Goal: Transaction & Acquisition: Purchase product/service

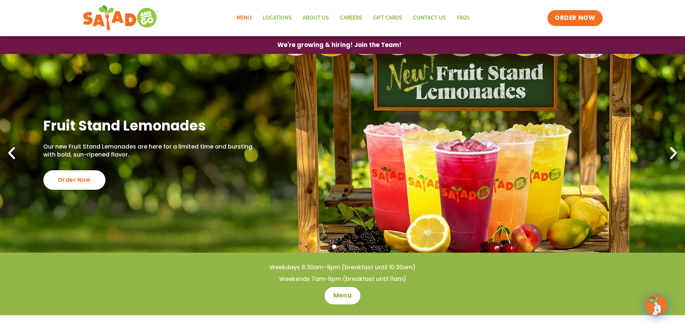
click at [250, 15] on link "Menu" at bounding box center [244, 18] width 26 height 17
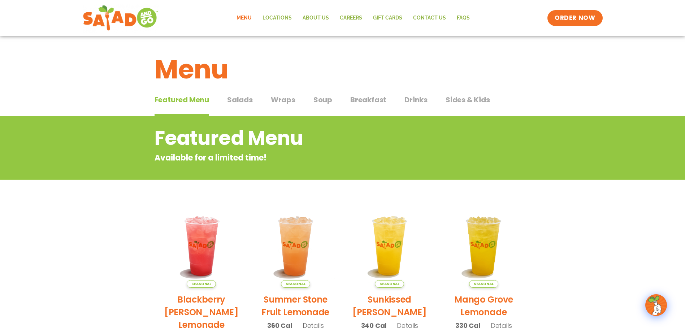
click at [245, 98] on span "Salads" at bounding box center [240, 99] width 26 height 11
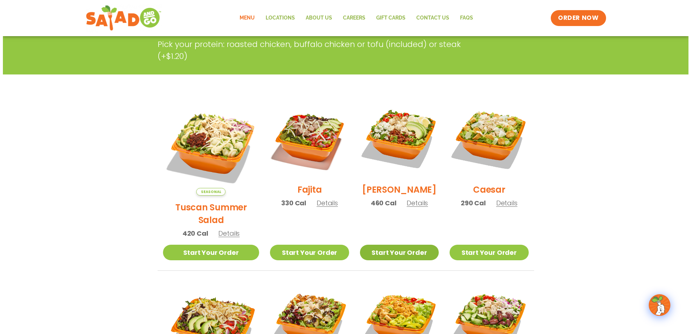
scroll to position [181, 0]
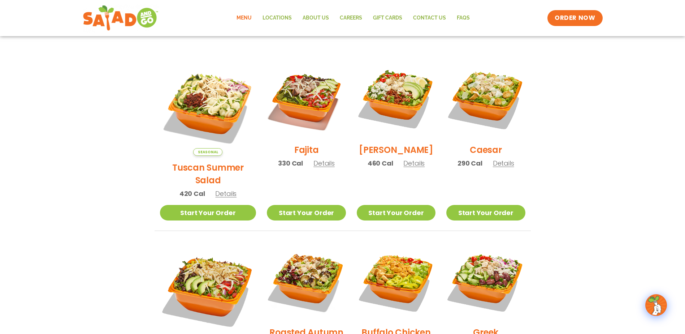
click at [208, 99] on img at bounding box center [208, 107] width 96 height 96
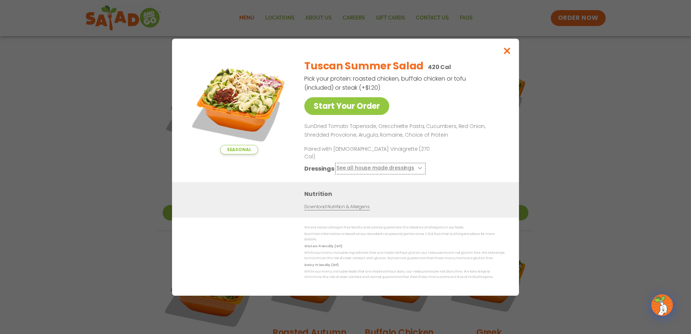
click at [414, 164] on button "See all house made dressings" at bounding box center [380, 168] width 88 height 9
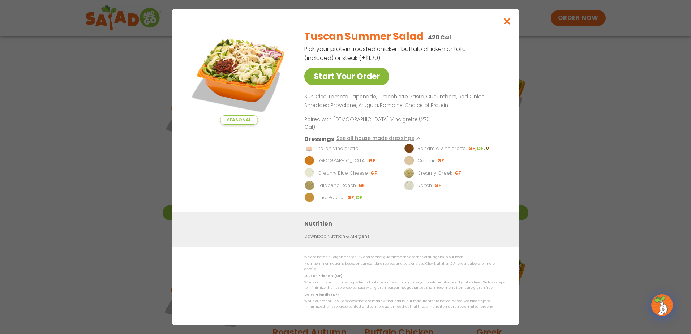
click at [340, 80] on link "Start Your Order" at bounding box center [346, 77] width 85 height 18
